Goal: Task Accomplishment & Management: Complete application form

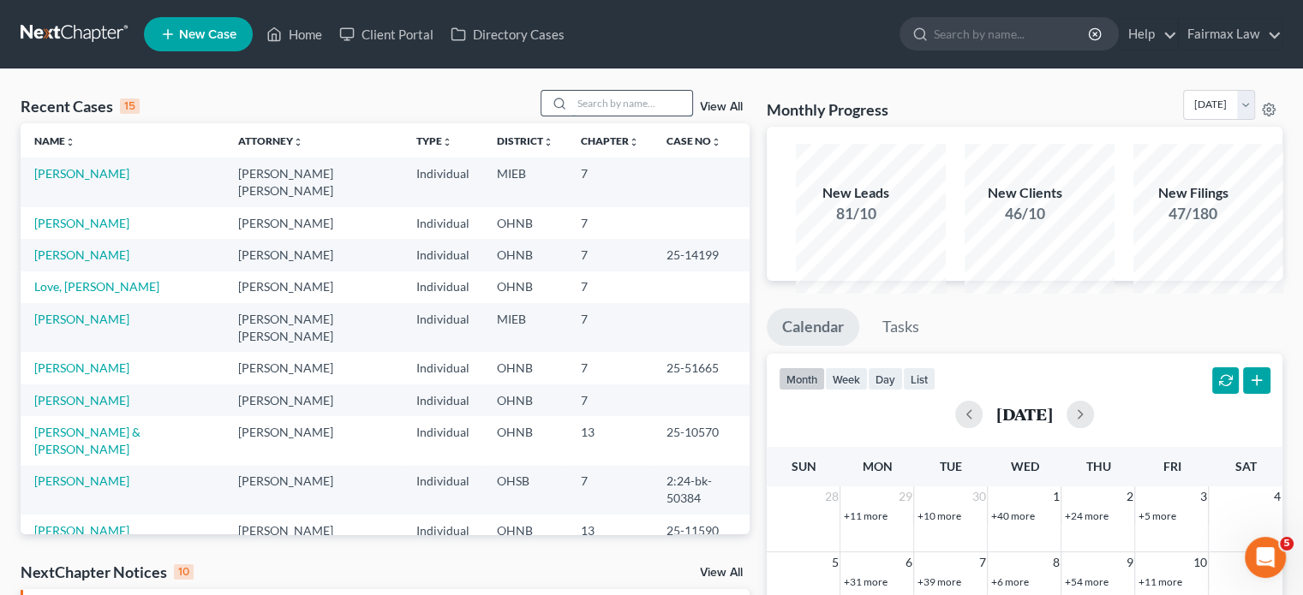
click at [572, 116] on input "search" at bounding box center [632, 103] width 120 height 25
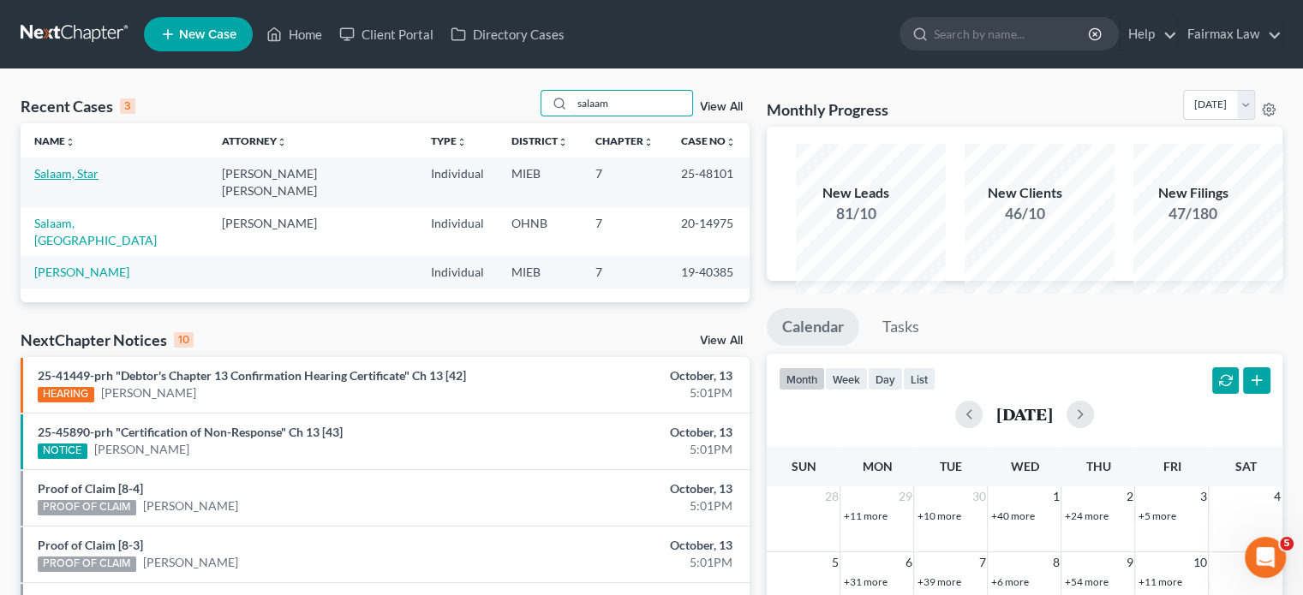
type input "salaam"
click at [96, 181] on link "Salaam, Star" at bounding box center [66, 173] width 64 height 15
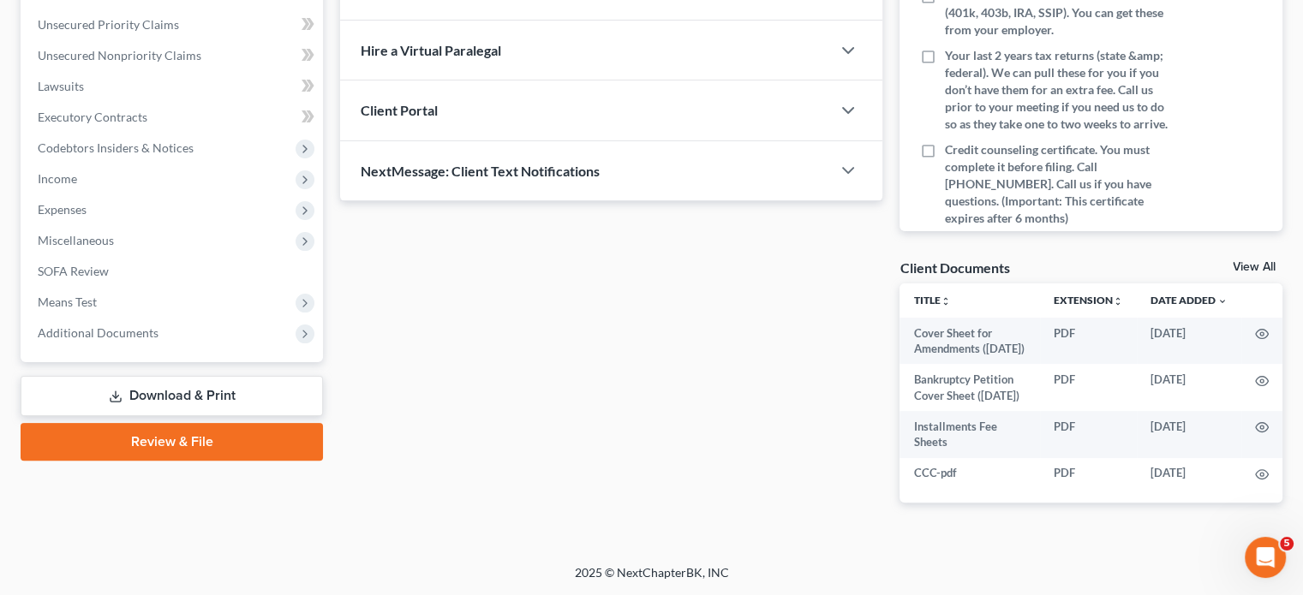
scroll to position [576, 0]
click at [158, 325] on span "Additional Documents" at bounding box center [98, 332] width 121 height 15
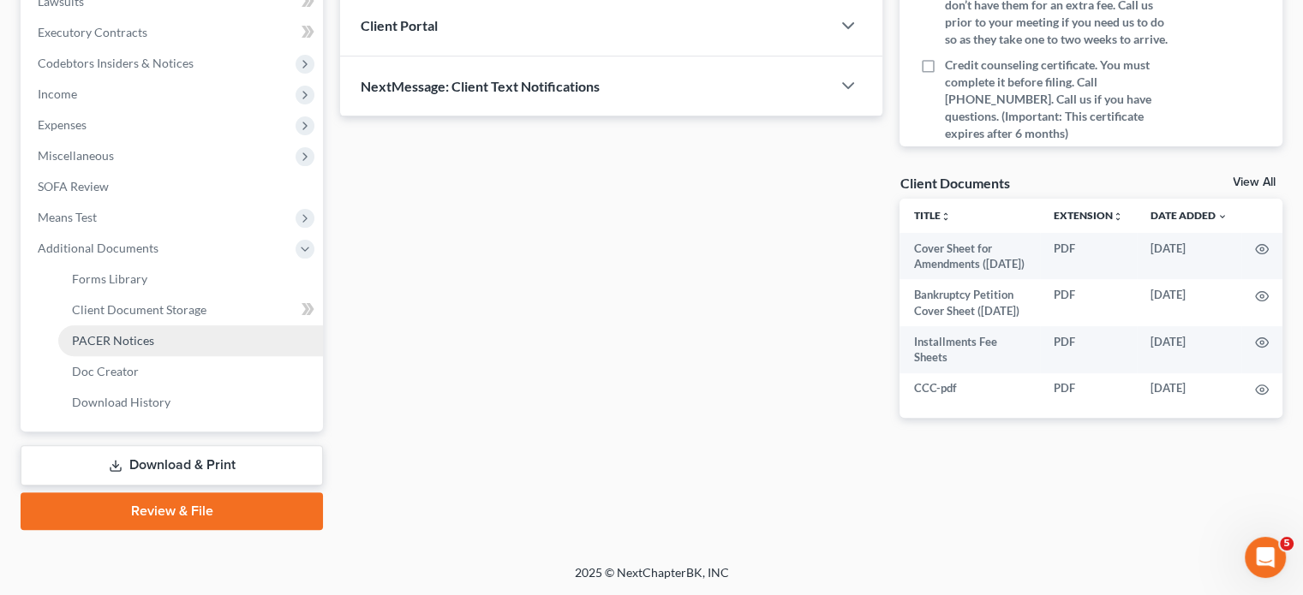
click at [154, 348] on span "PACER Notices" at bounding box center [113, 340] width 82 height 15
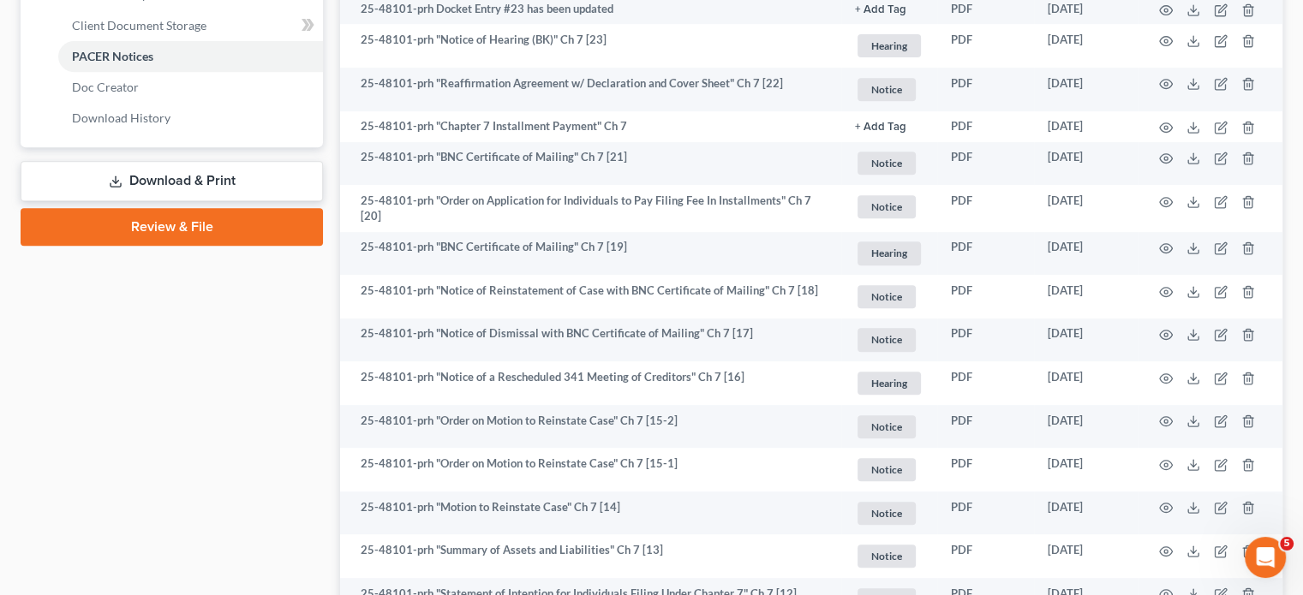
scroll to position [755, 0]
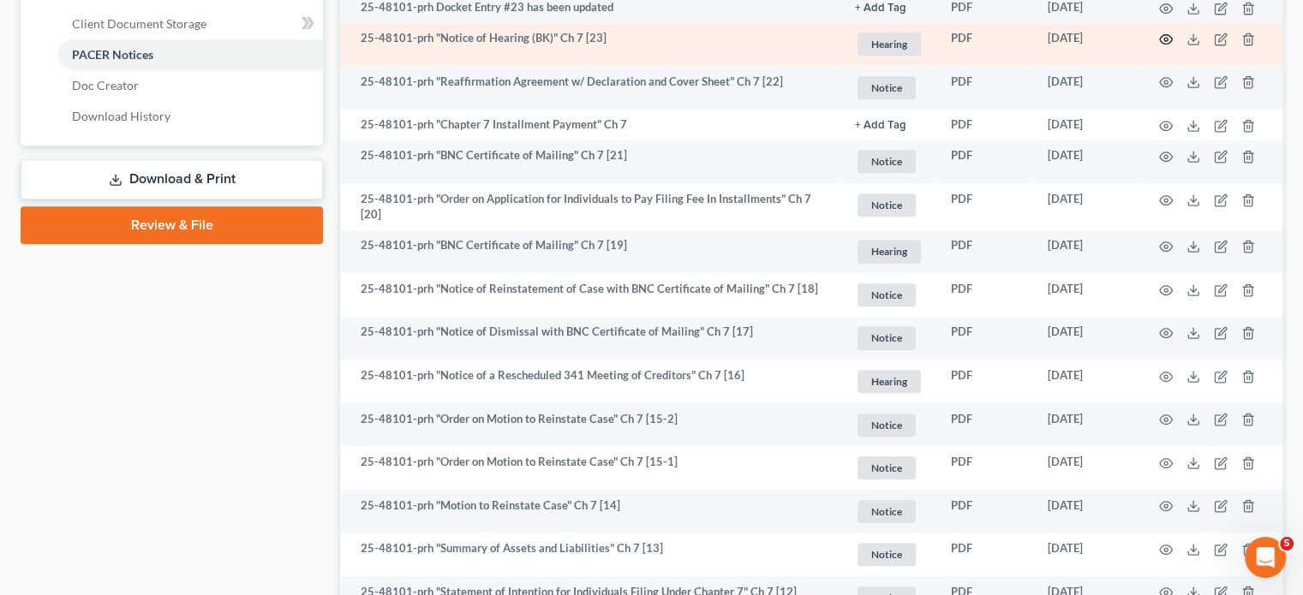
click at [1164, 41] on circle "button" at bounding box center [1165, 39] width 3 height 3
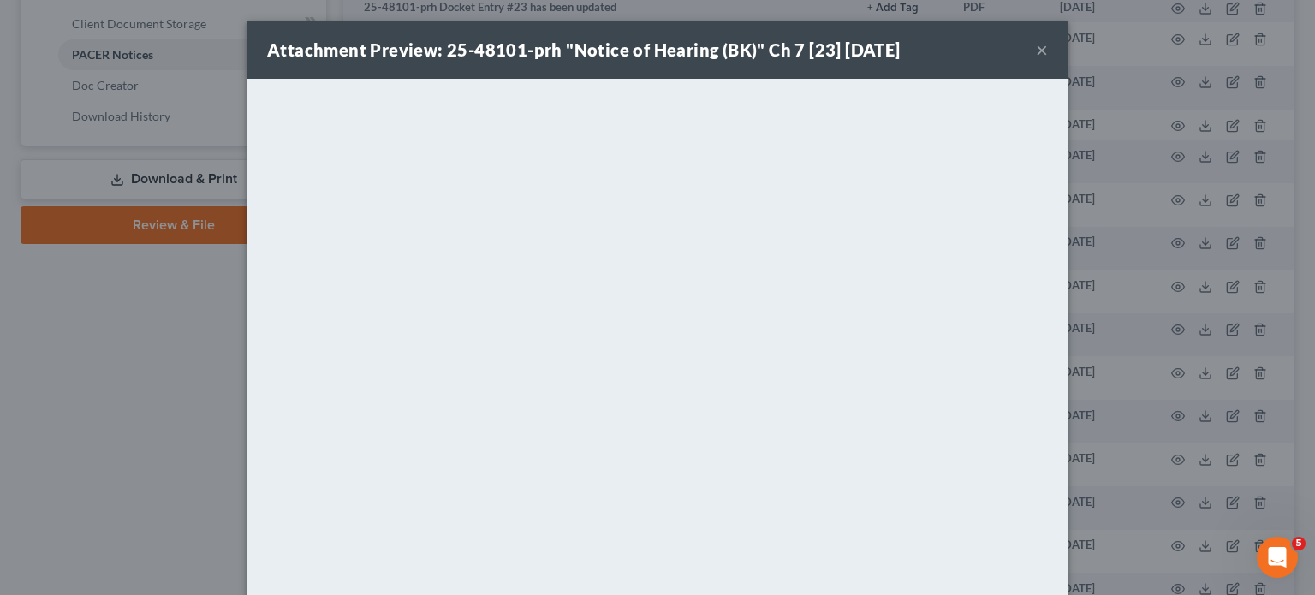
click at [1048, 59] on button "×" at bounding box center [1042, 49] width 12 height 21
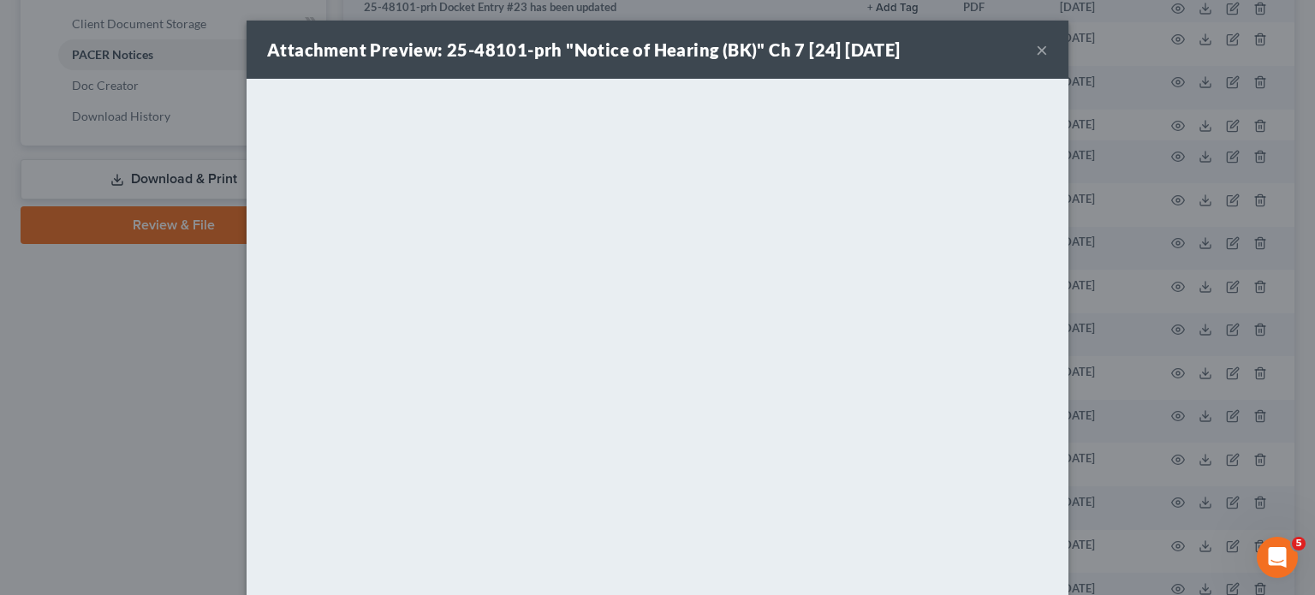
click at [1048, 57] on button "×" at bounding box center [1042, 49] width 12 height 21
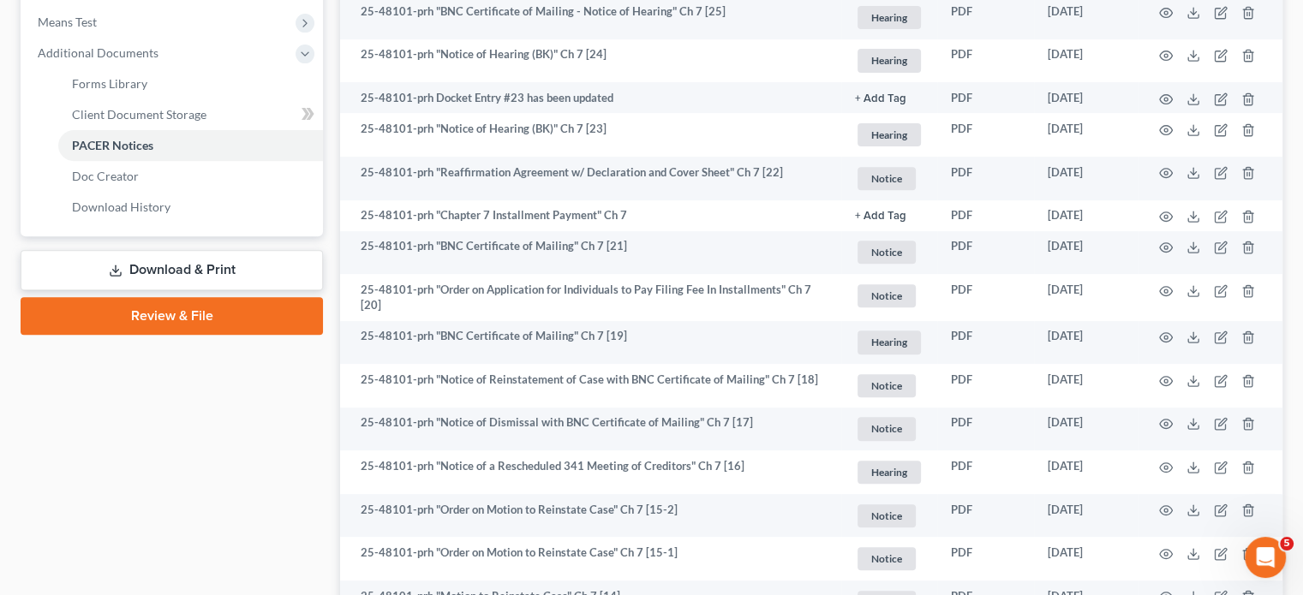
scroll to position [685, 0]
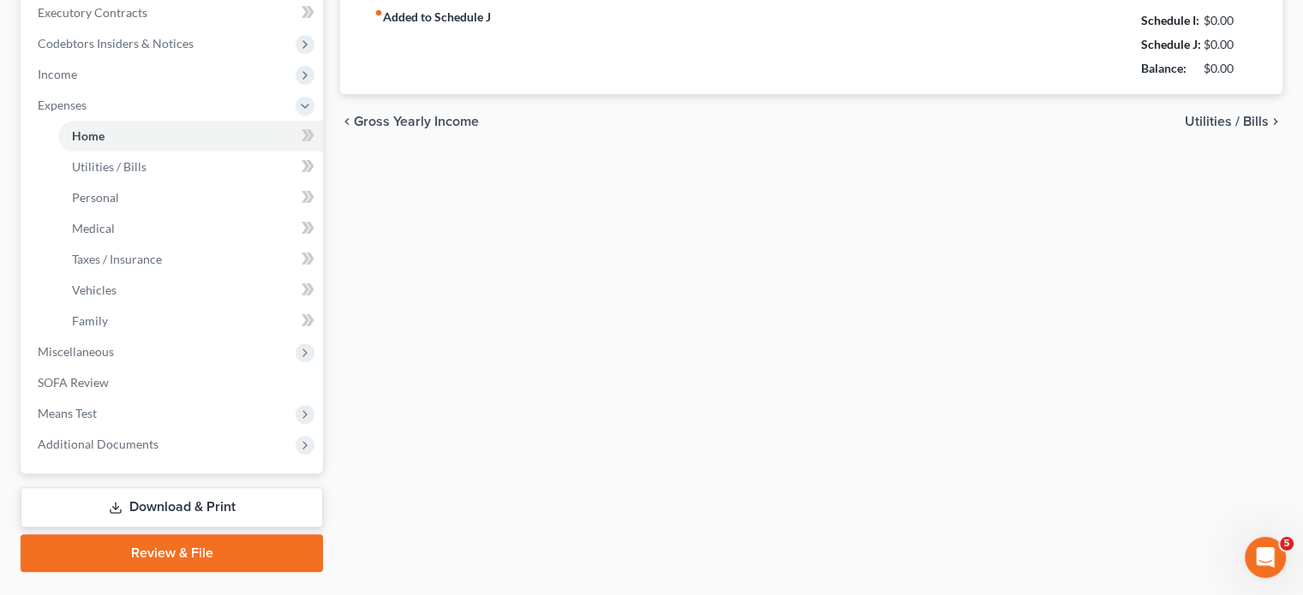
type input "1,075.00"
type input "0.00"
radio input "true"
type input "0.00"
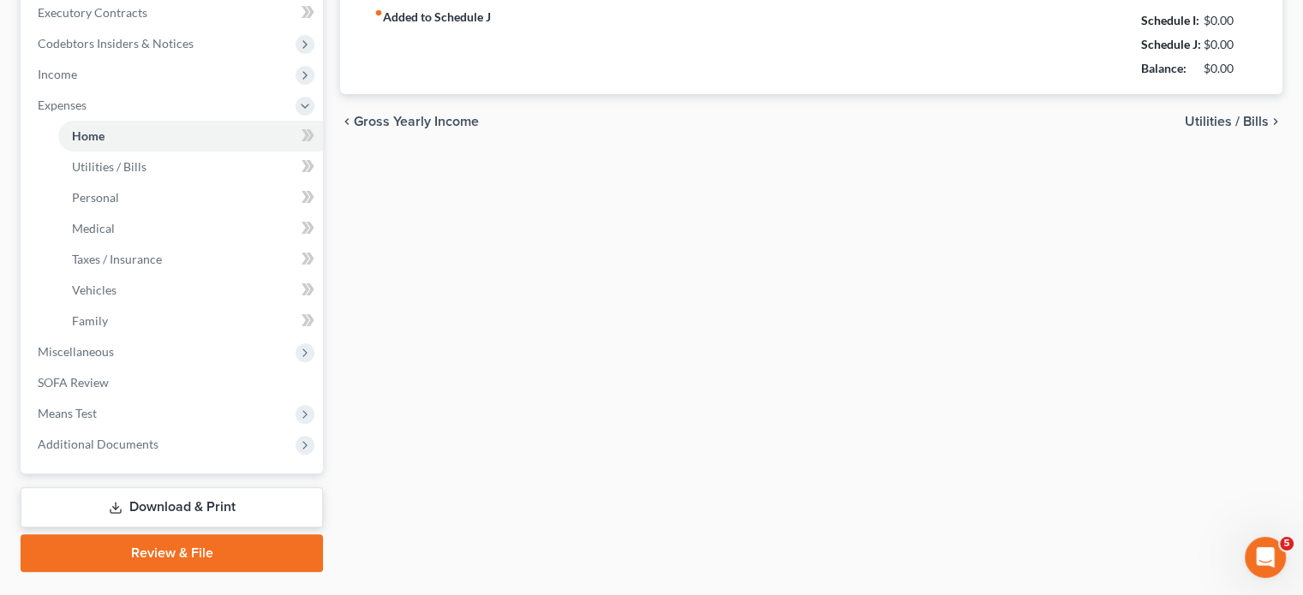
type input "0.00"
type input "50.00"
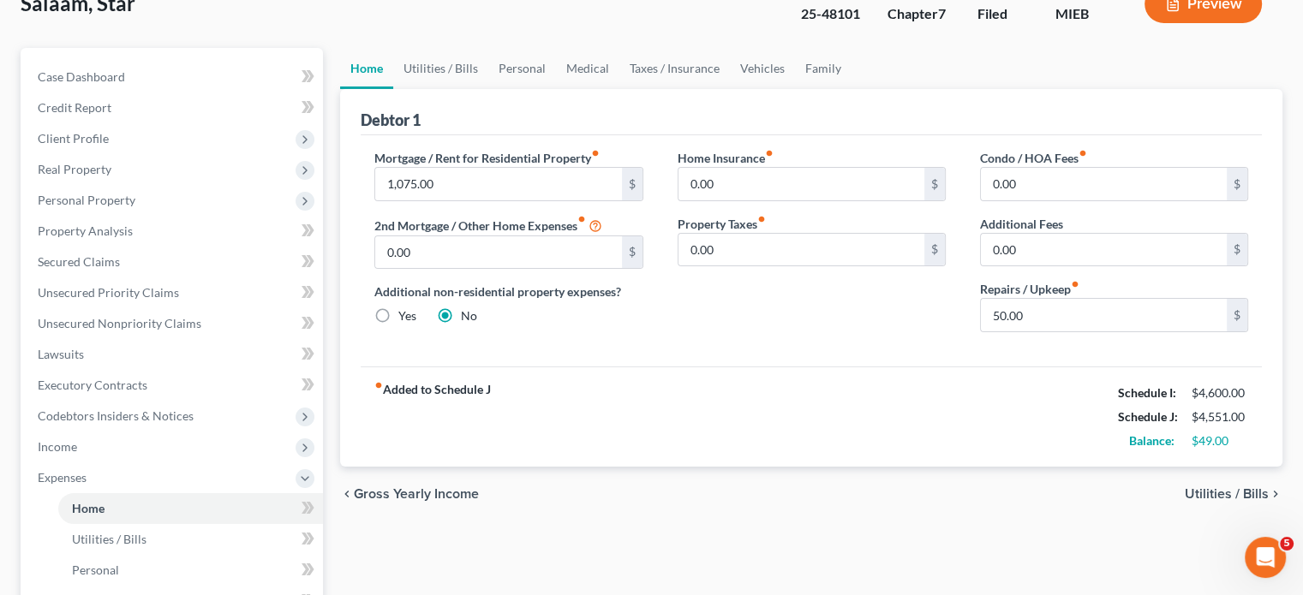
scroll to position [110, 0]
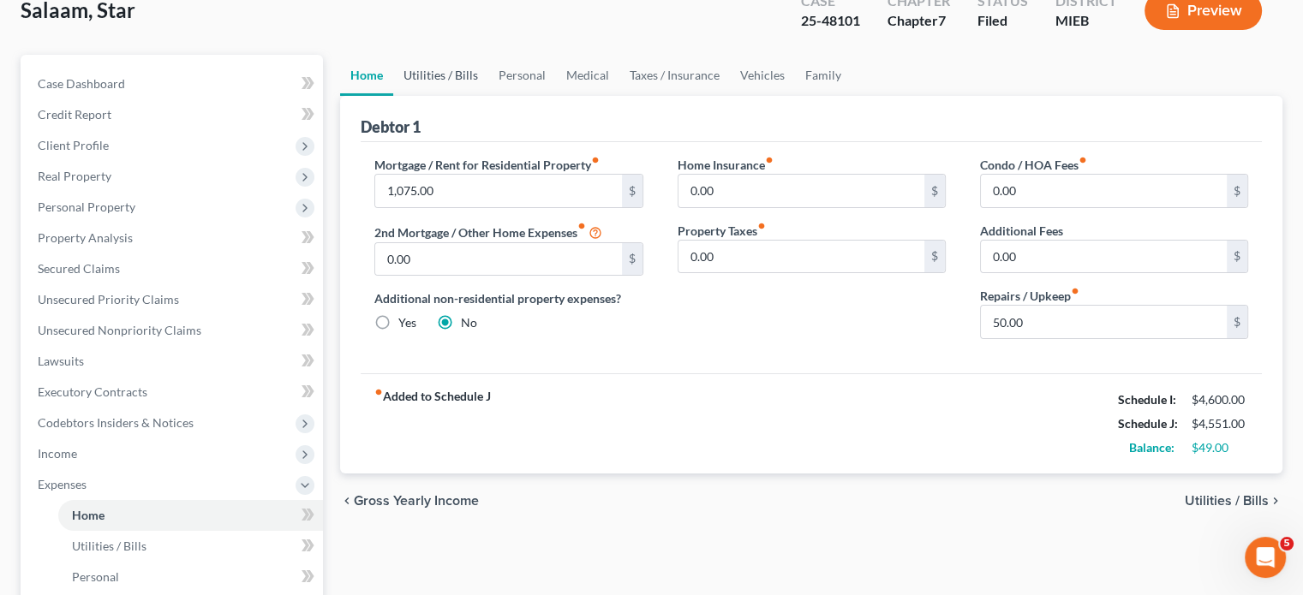
click at [461, 96] on link "Utilities / Bills" at bounding box center [440, 75] width 95 height 41
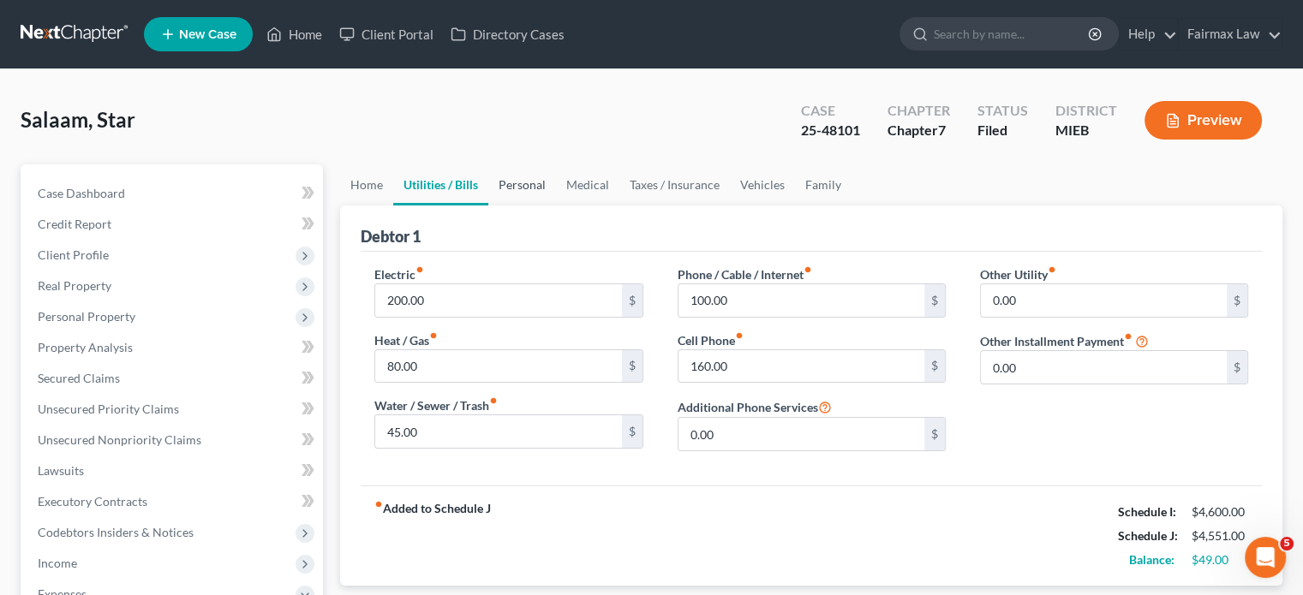
click at [556, 206] on link "Personal" at bounding box center [522, 184] width 68 height 41
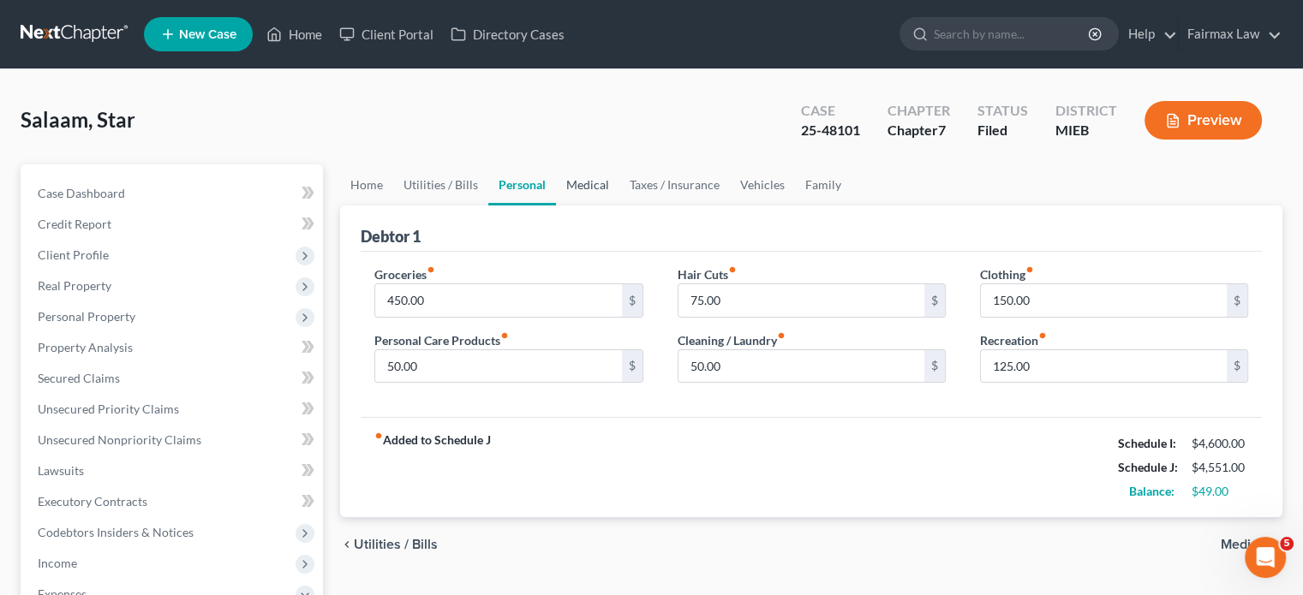
click at [619, 206] on link "Medical" at bounding box center [587, 184] width 63 height 41
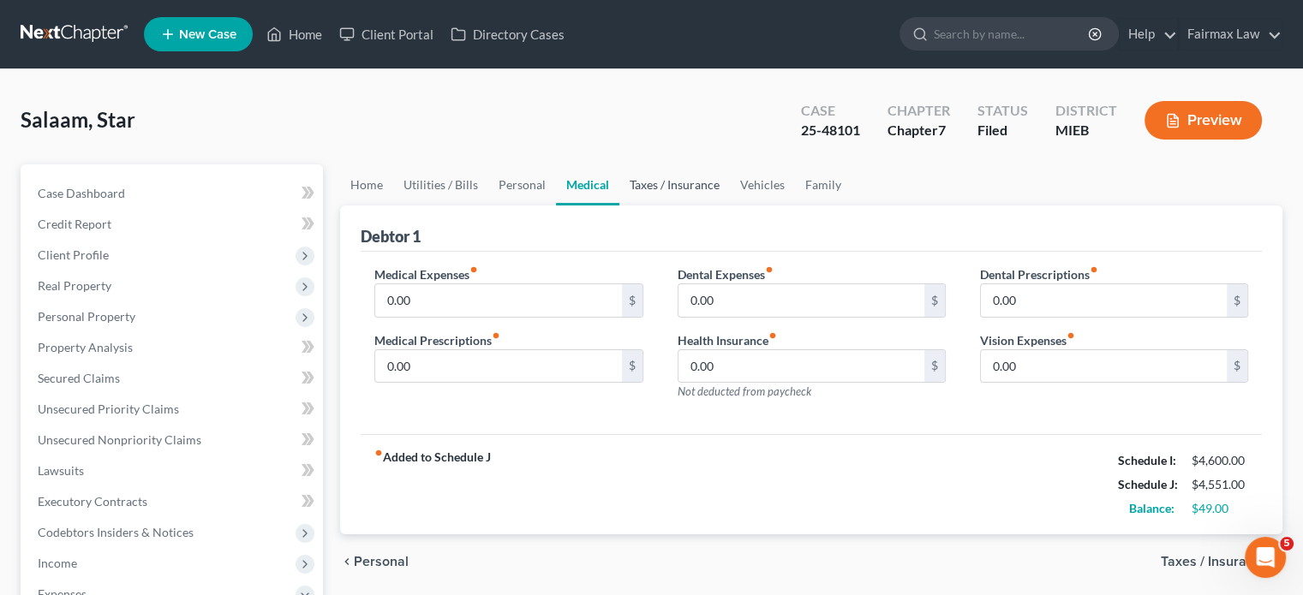
click at [719, 206] on link "Taxes / Insurance" at bounding box center [674, 184] width 110 height 41
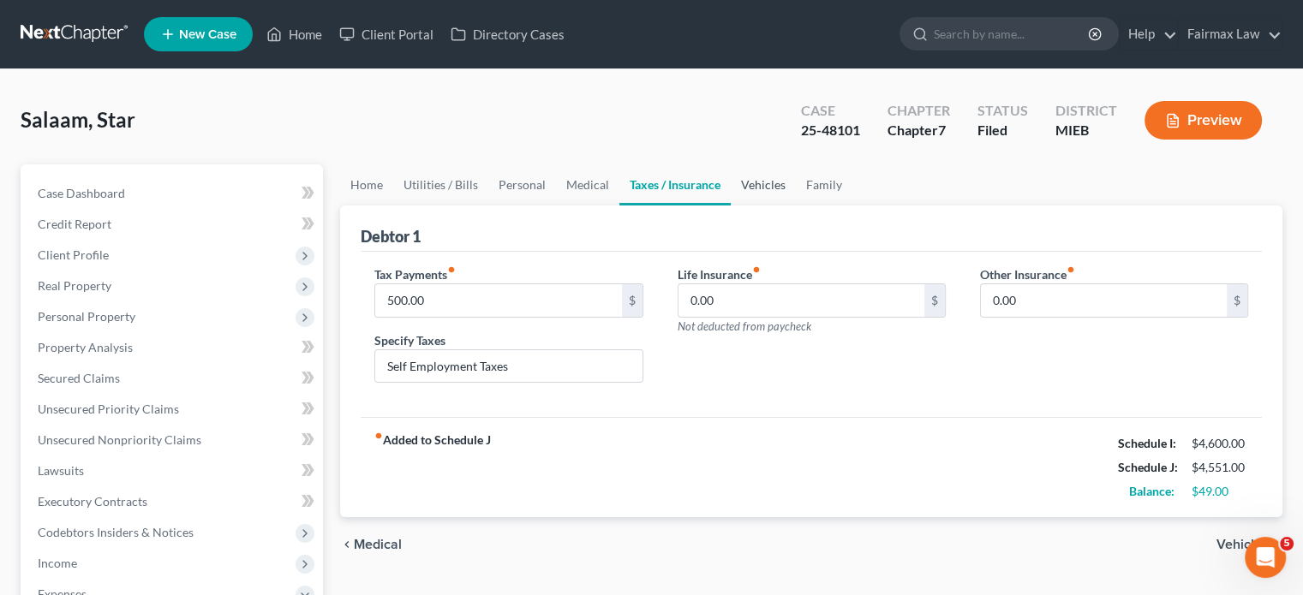
click at [796, 206] on link "Vehicles" at bounding box center [763, 184] width 65 height 41
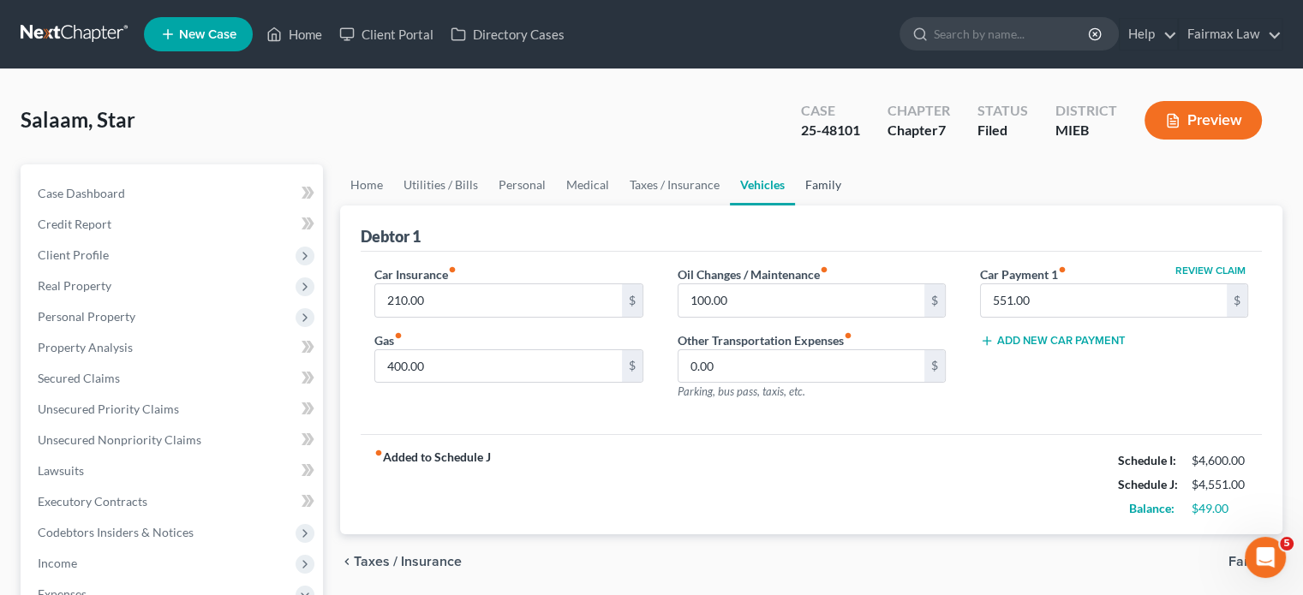
click at [851, 206] on link "Family" at bounding box center [823, 184] width 57 height 41
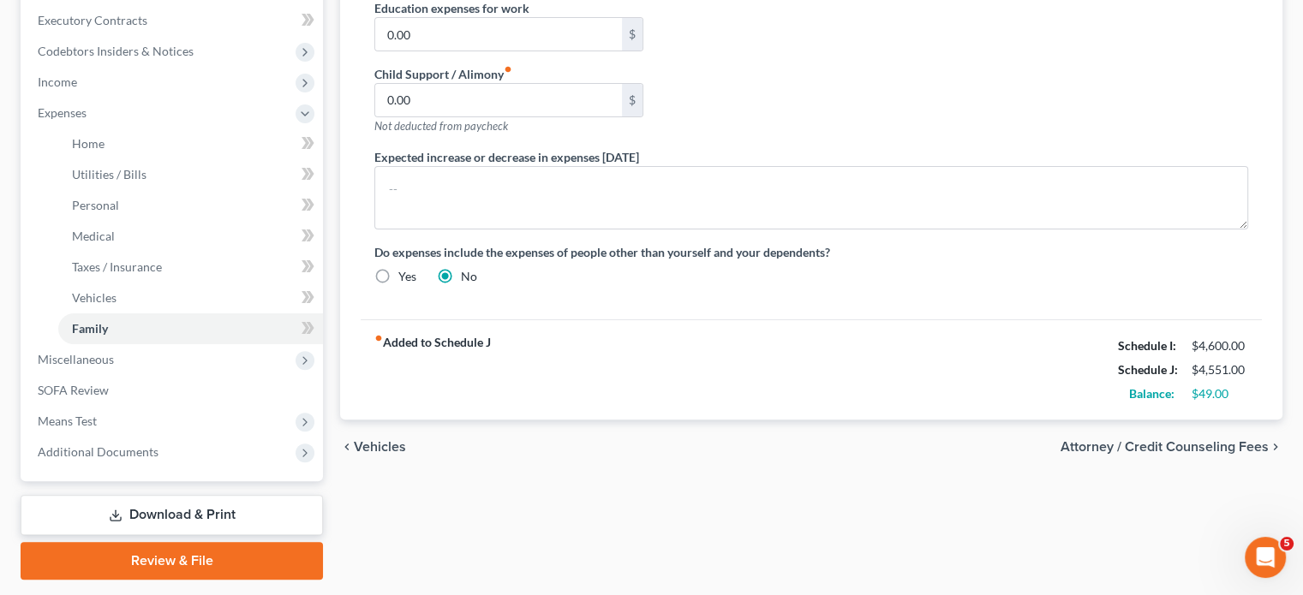
scroll to position [776, 0]
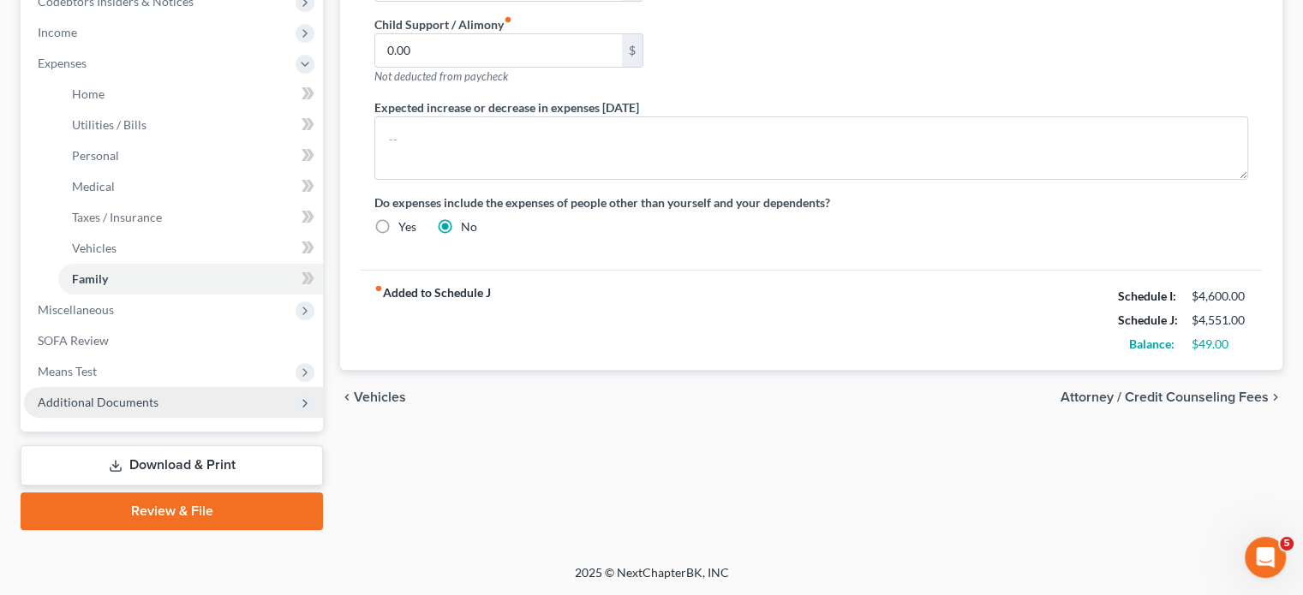
click at [154, 399] on span "Additional Documents" at bounding box center [173, 402] width 299 height 31
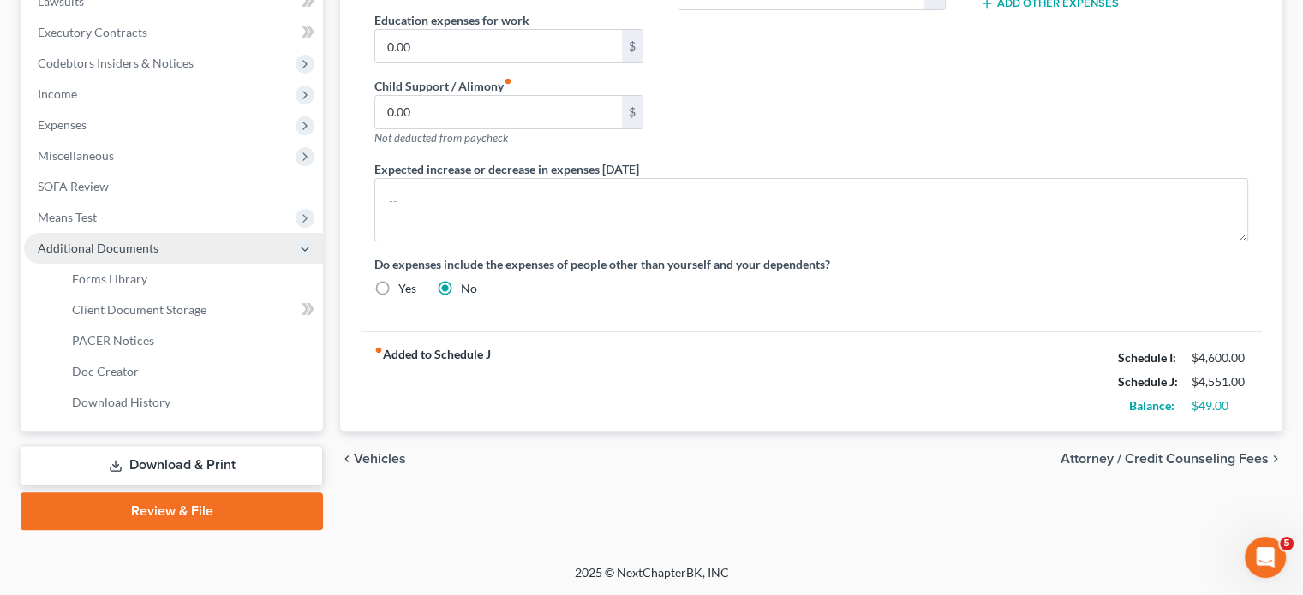
scroll to position [731, 0]
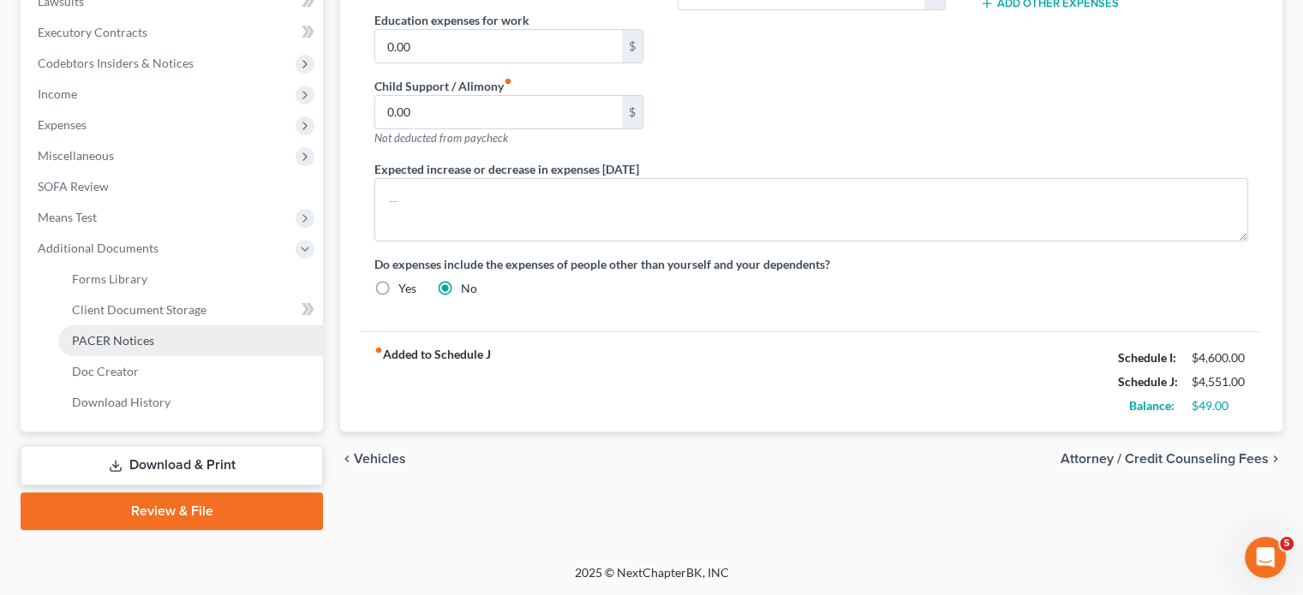
click at [154, 333] on span "PACER Notices" at bounding box center [113, 340] width 82 height 15
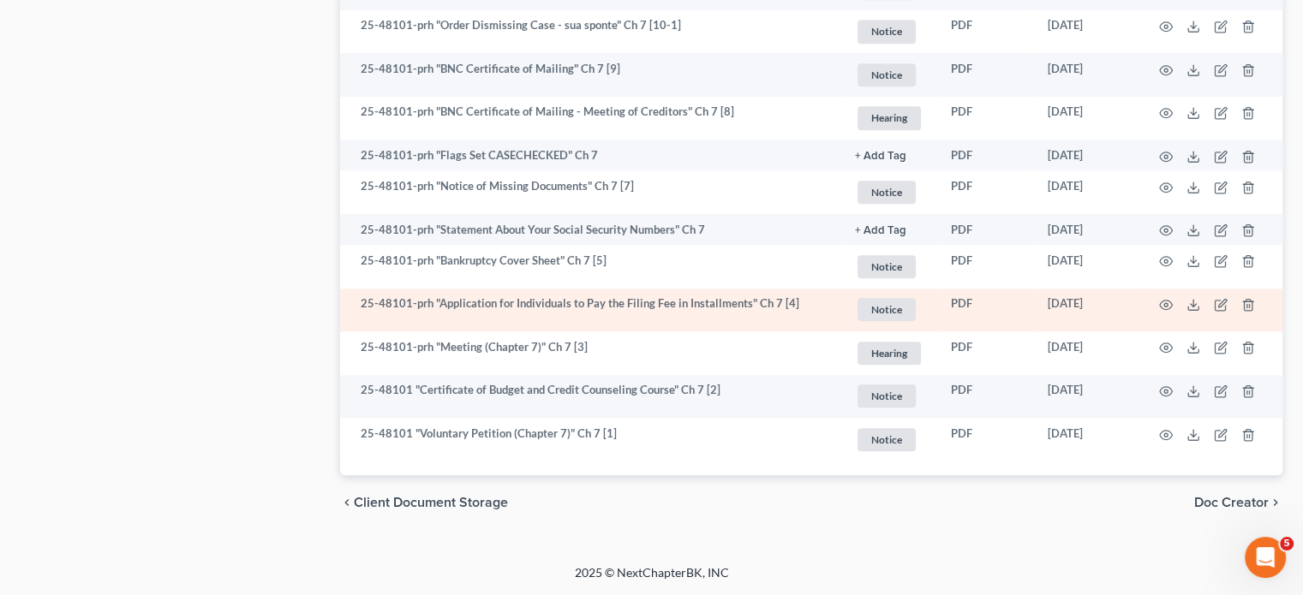
scroll to position [1613, 0]
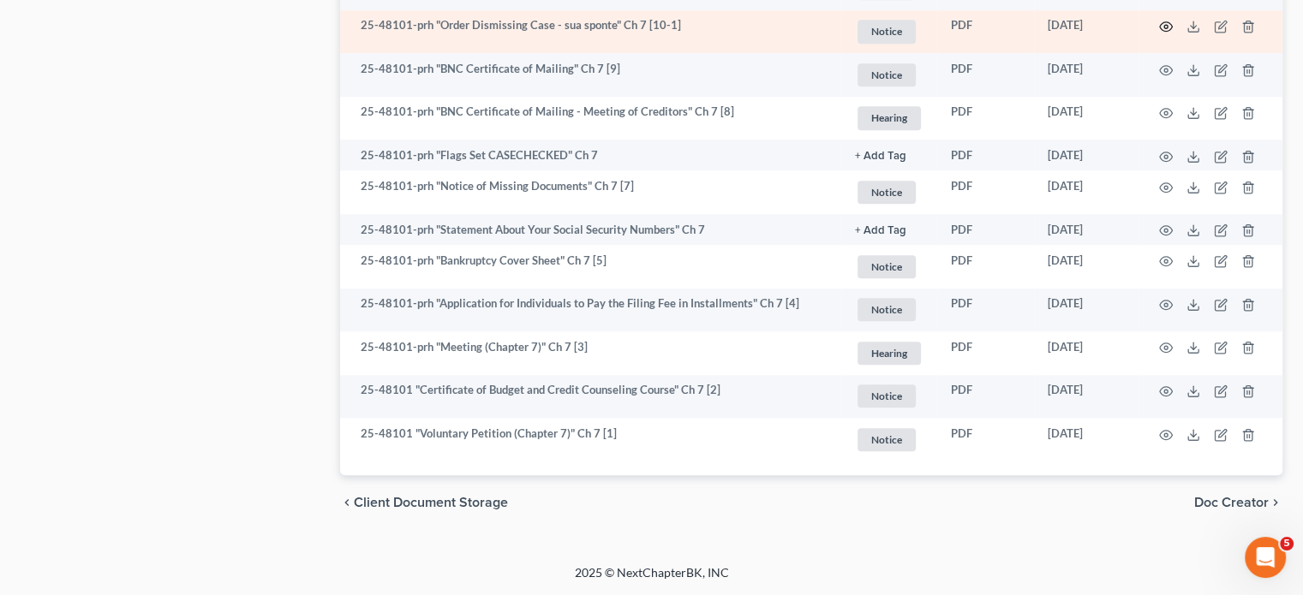
click at [1159, 33] on icon "button" at bounding box center [1166, 27] width 14 height 14
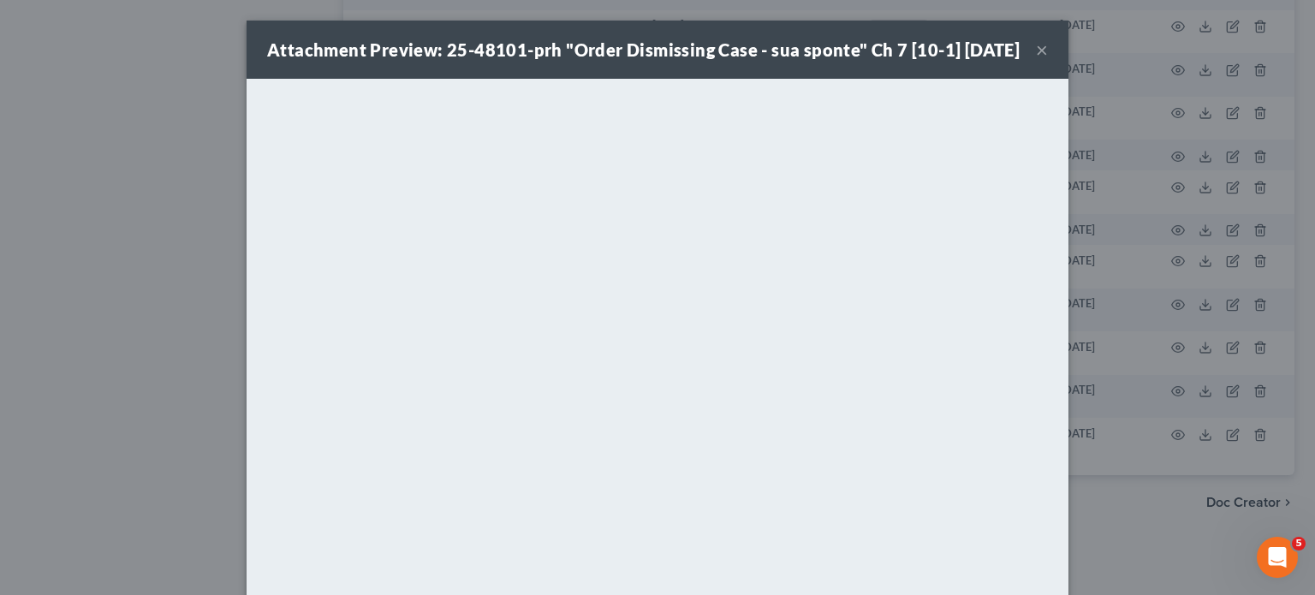
click at [1048, 60] on button "×" at bounding box center [1042, 49] width 12 height 21
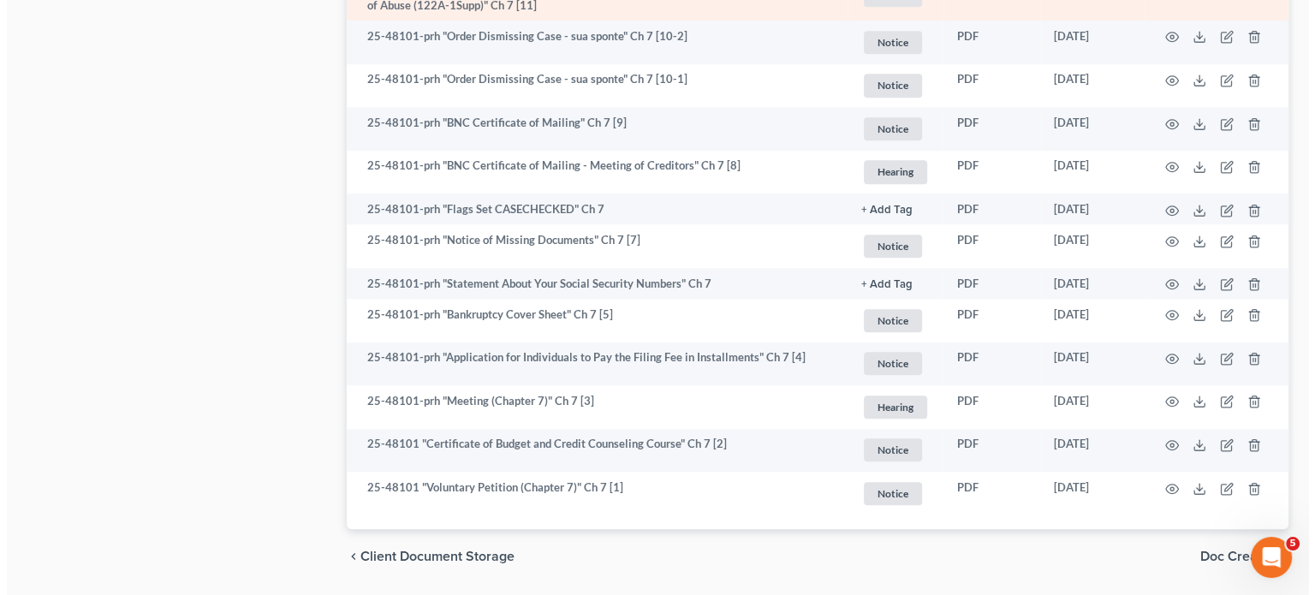
scroll to position [1400, 0]
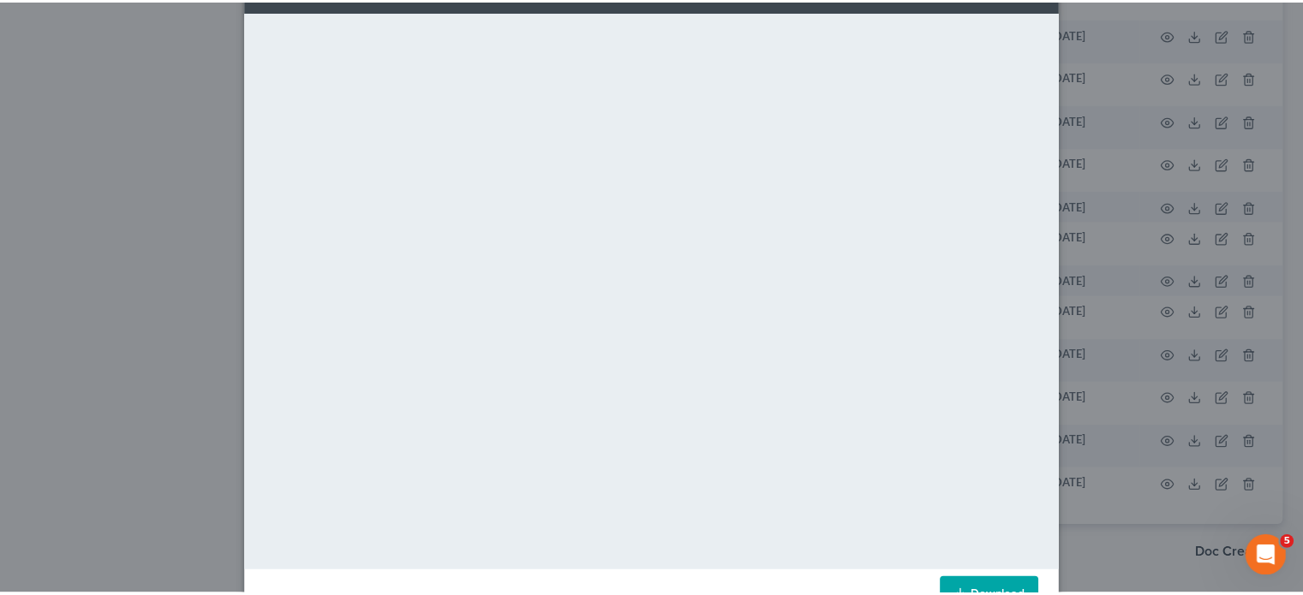
scroll to position [65, 0]
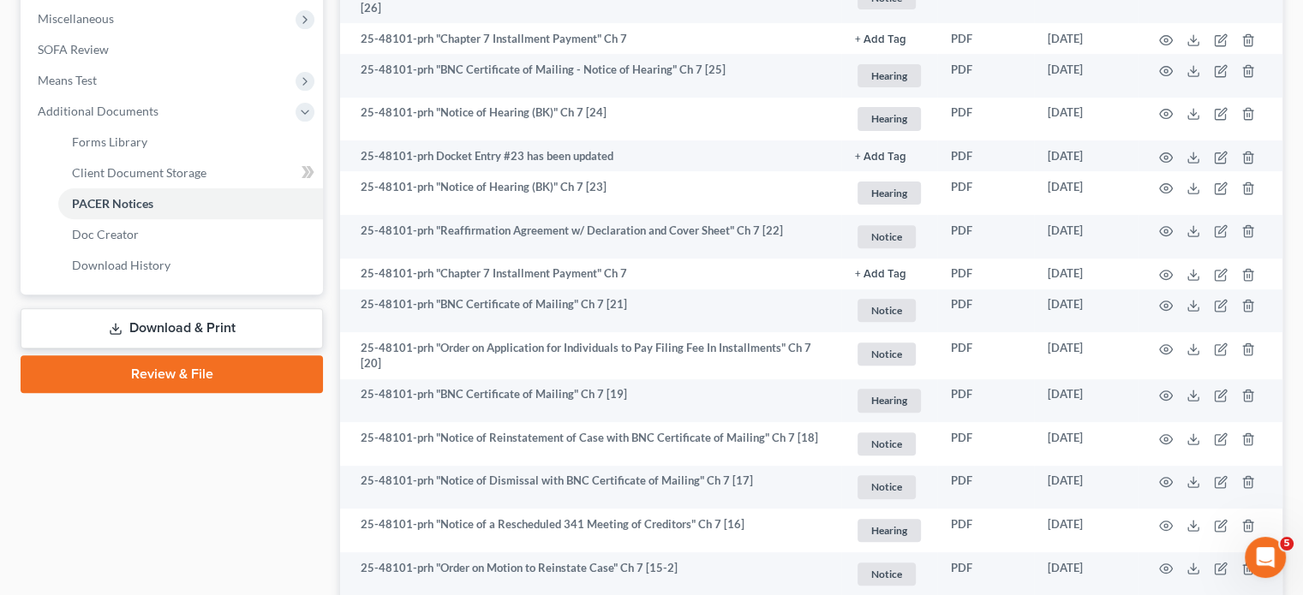
scroll to position [604, 0]
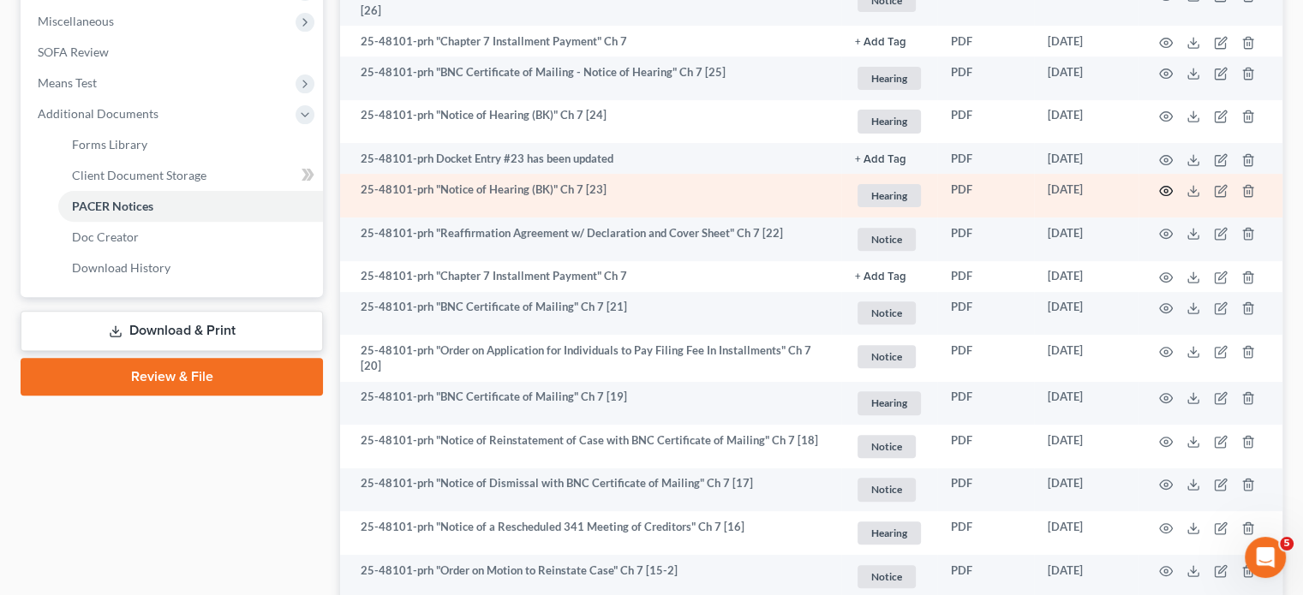
click at [1159, 198] on icon "button" at bounding box center [1166, 191] width 14 height 14
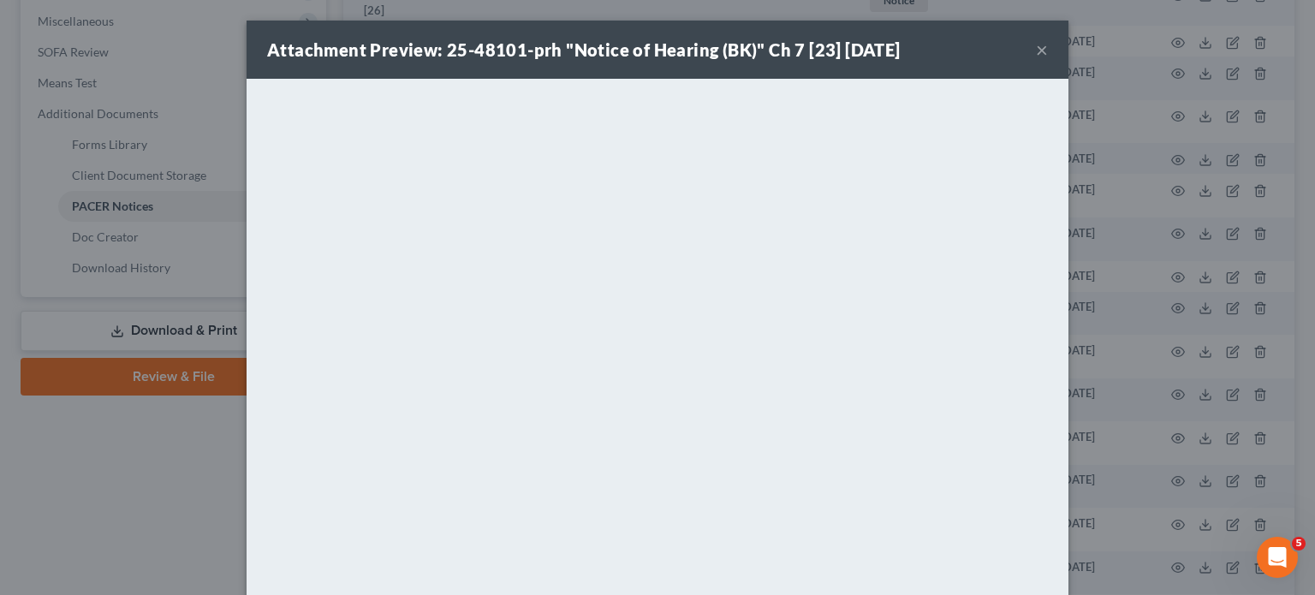
click at [1048, 58] on button "×" at bounding box center [1042, 49] width 12 height 21
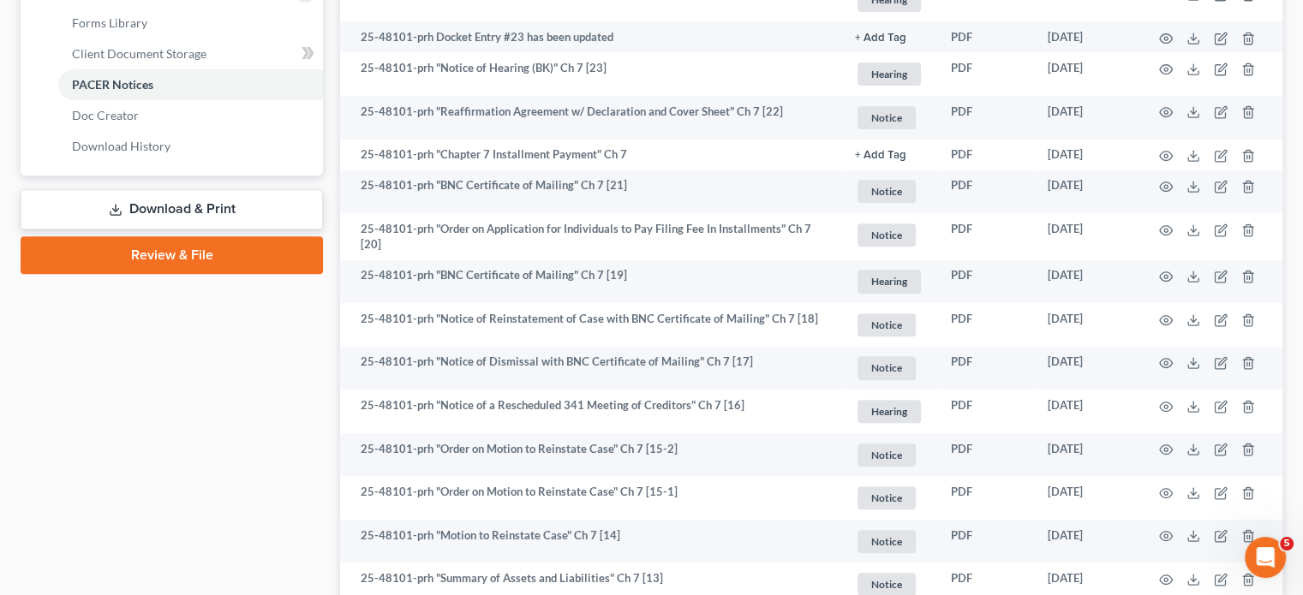
scroll to position [730, 0]
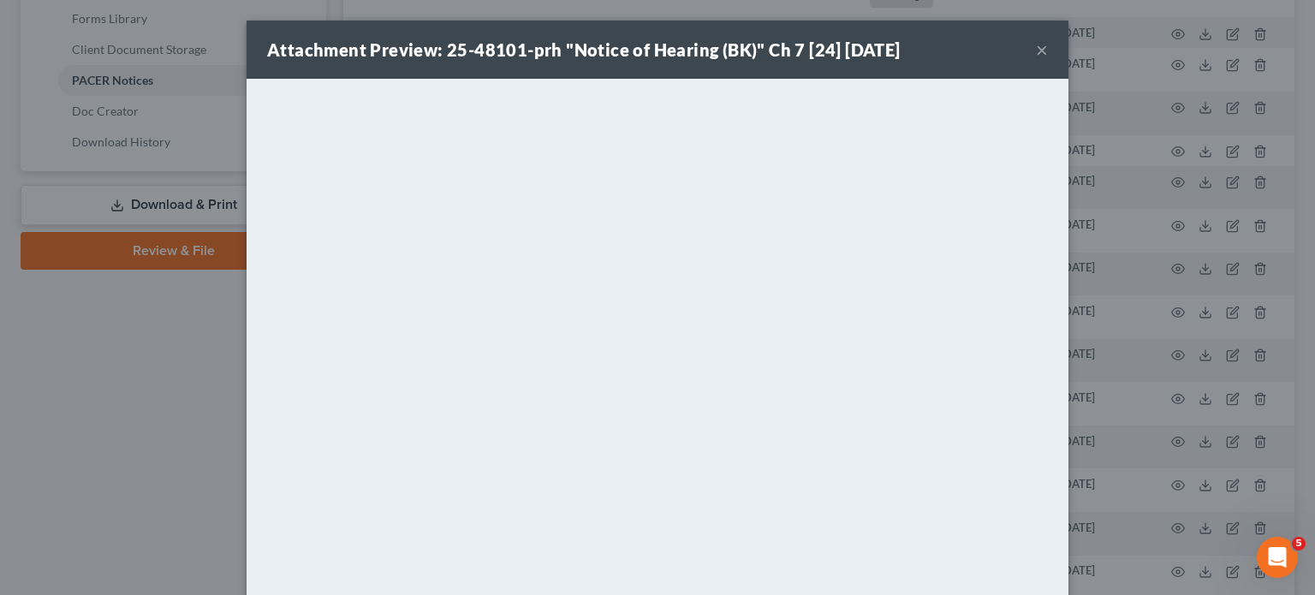
click at [1048, 60] on button "×" at bounding box center [1042, 49] width 12 height 21
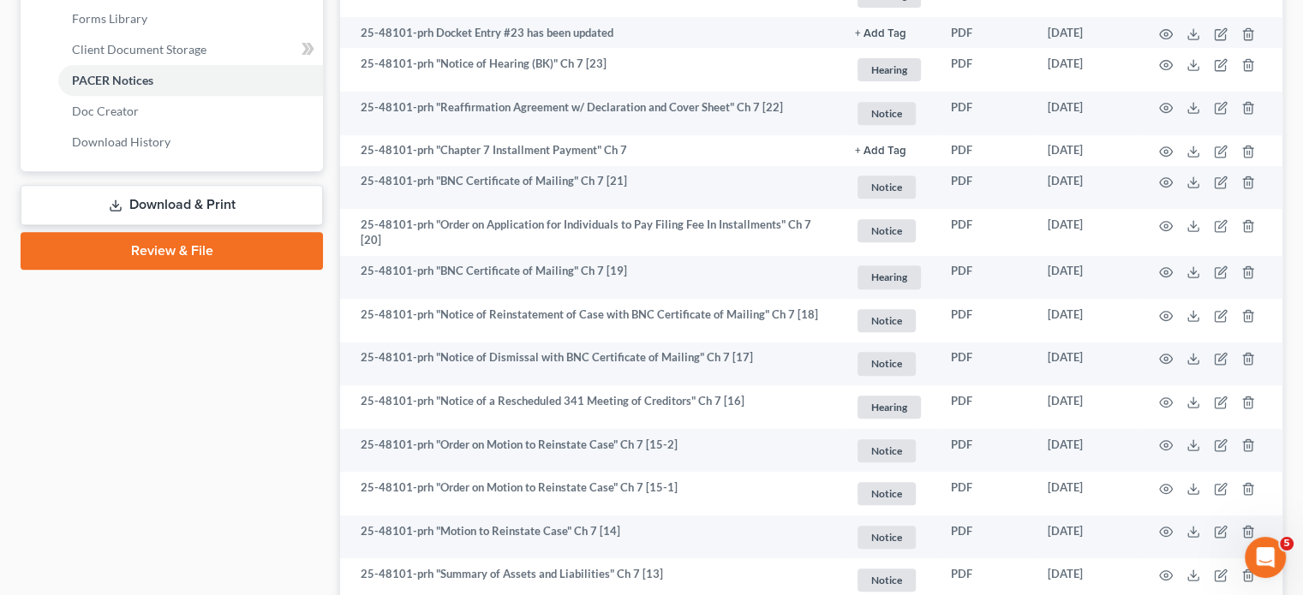
scroll to position [0, 0]
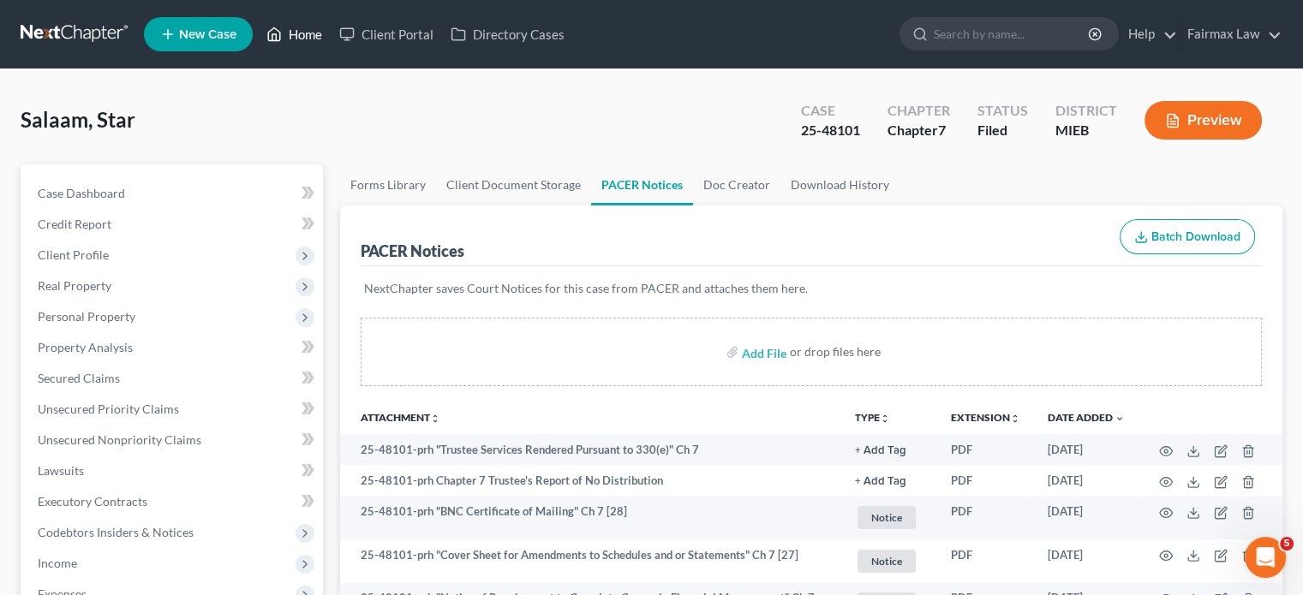
click at [331, 50] on link "Home" at bounding box center [294, 34] width 73 height 31
